Goal: Transaction & Acquisition: Download file/media

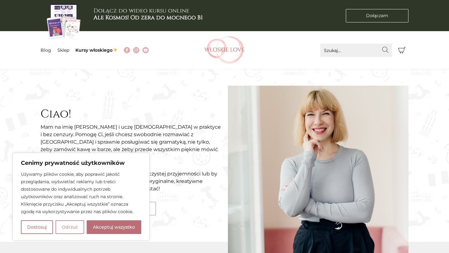
click at [75, 227] on button "Odrzuć" at bounding box center [70, 228] width 29 height 14
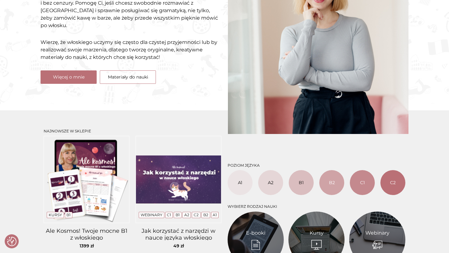
scroll to position [244, 0]
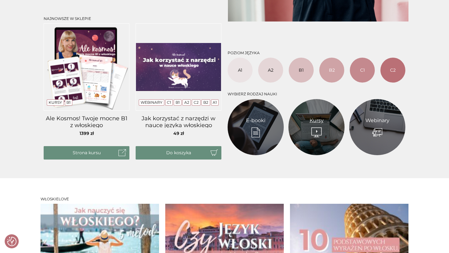
click at [317, 125] on link "Kursy" at bounding box center [317, 120] width 14 height 7
click at [253, 121] on link "E-booki" at bounding box center [255, 120] width 19 height 7
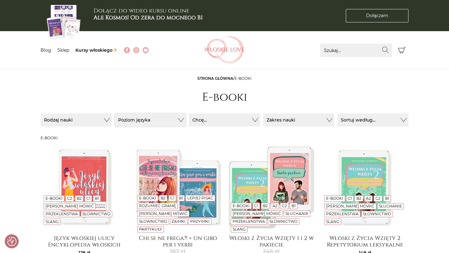
click at [160, 122] on button "Poziom języka" at bounding box center [150, 120] width 71 height 13
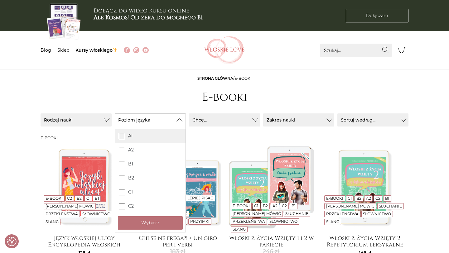
click at [130, 139] on label "A1" at bounding box center [150, 136] width 71 height 14
click at [0, 0] on input "A1" at bounding box center [0, 0] width 0 height 0
click at [155, 226] on button "Wybierz" at bounding box center [150, 223] width 65 height 13
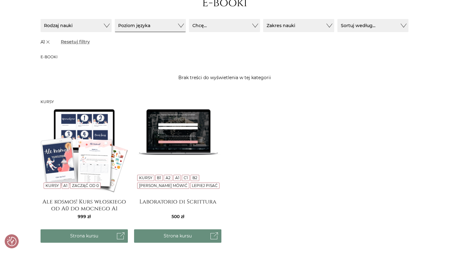
scroll to position [10, 0]
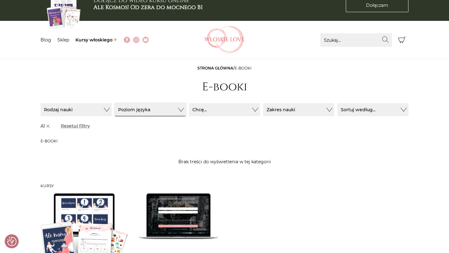
click at [175, 111] on button "Poziom języka" at bounding box center [150, 109] width 71 height 13
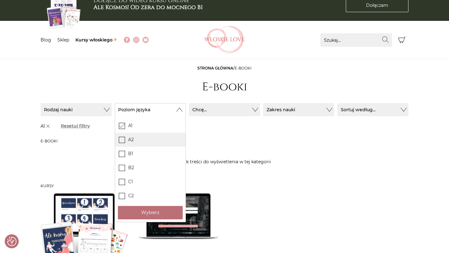
click at [123, 140] on icon at bounding box center [122, 139] width 5 height 5
click at [0, 0] on input "A2" at bounding box center [0, 0] width 0 height 0
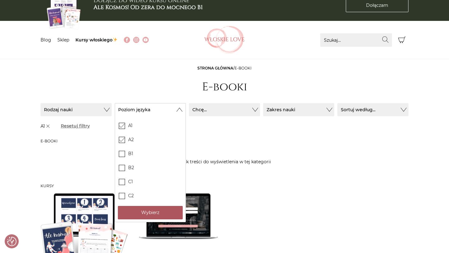
click at [145, 214] on button "Wybierz" at bounding box center [150, 212] width 65 height 13
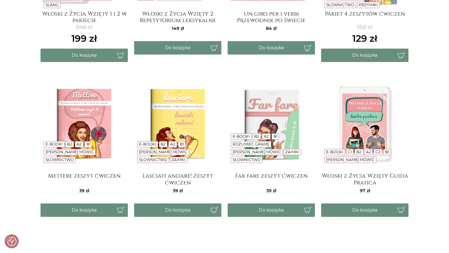
scroll to position [260, 0]
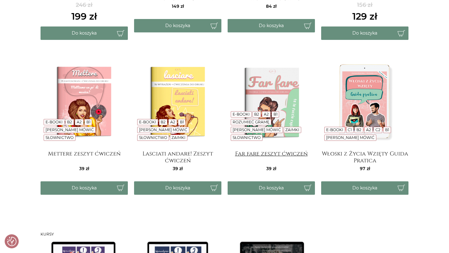
click at [270, 156] on h4 "Far fare zeszyt ćwiczeń" at bounding box center [271, 157] width 87 height 12
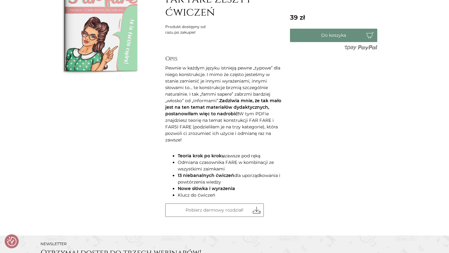
scroll to position [128, 0]
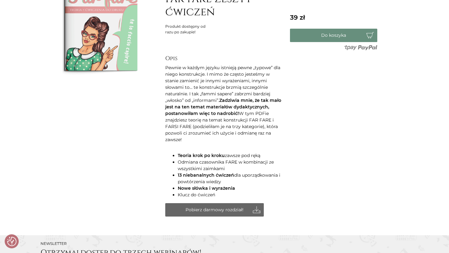
click at [222, 204] on link "Pobierz darmowy rozdział!" at bounding box center [214, 209] width 99 height 13
